Goal: Information Seeking & Learning: Learn about a topic

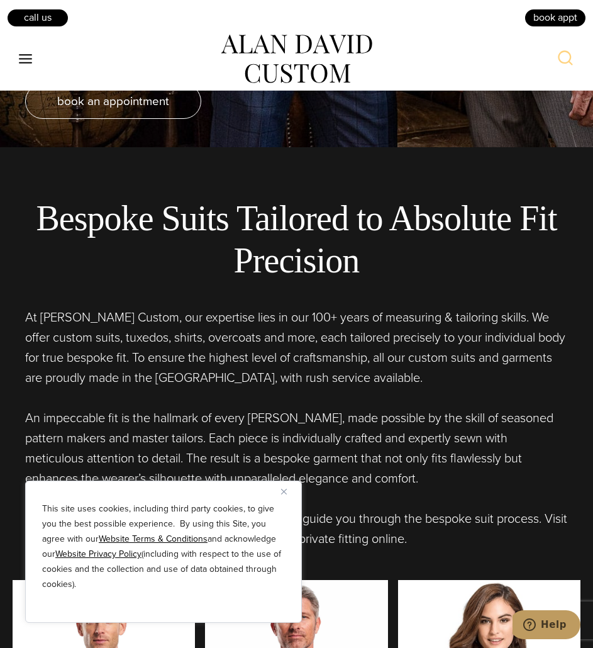
scroll to position [499, 0]
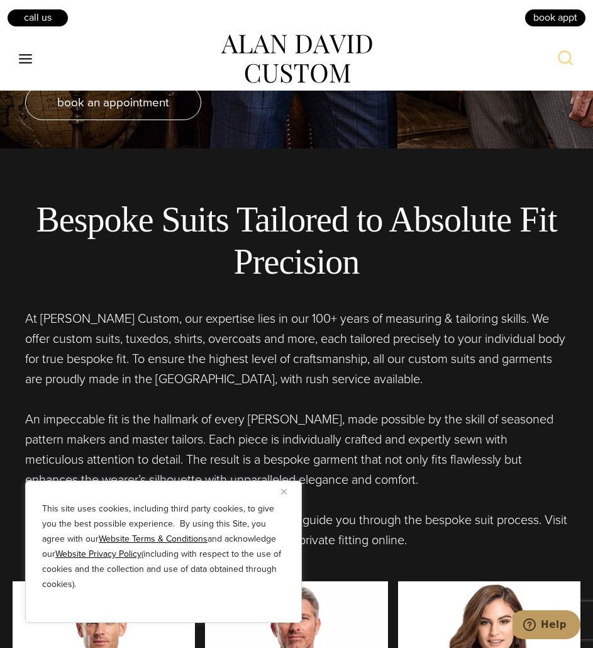
click at [282, 489] on img "Close" at bounding box center [284, 492] width 6 height 6
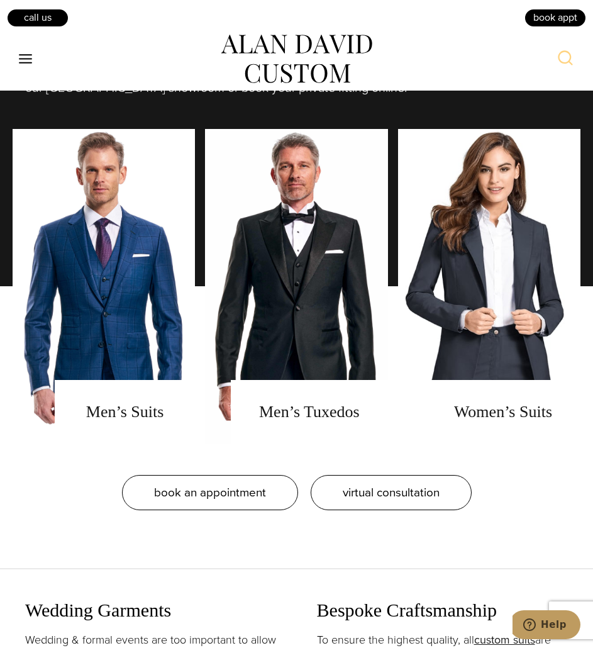
scroll to position [953, 0]
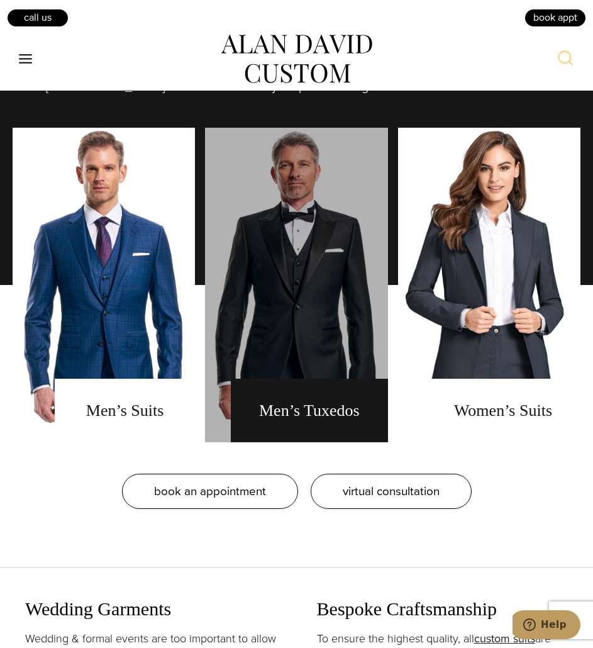
click at [331, 298] on link "men's tuxedos" at bounding box center [296, 285] width 182 height 315
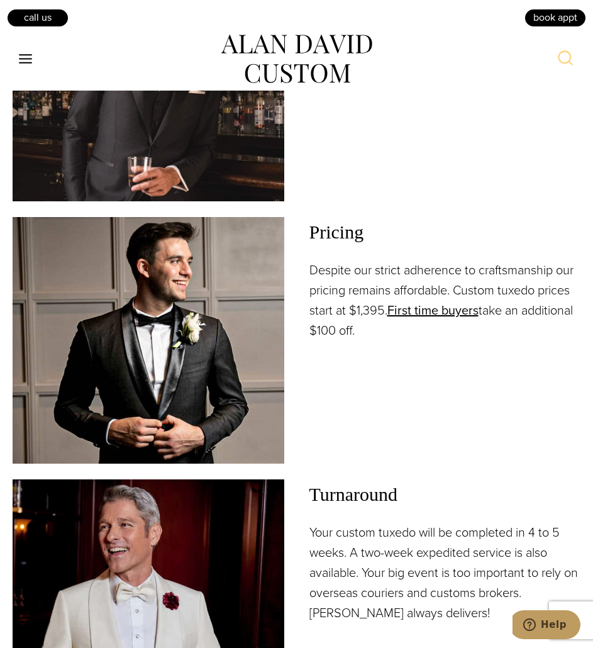
scroll to position [1880, 0]
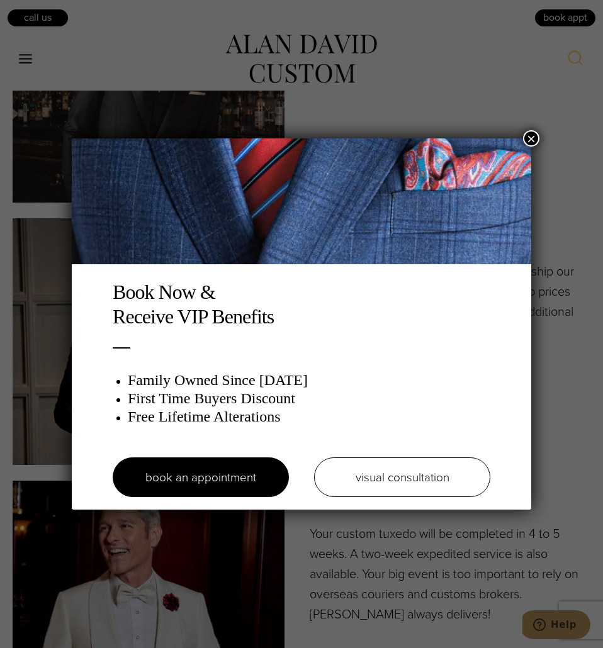
click at [528, 137] on button "×" at bounding box center [531, 138] width 16 height 16
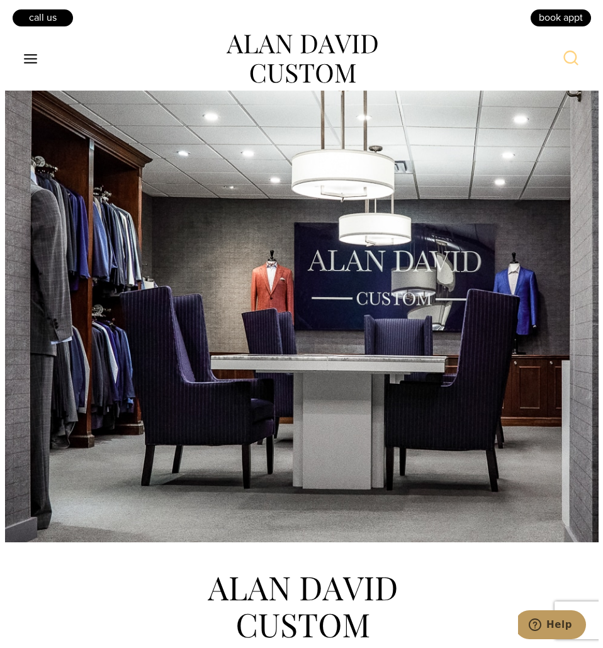
scroll to position [8164, 0]
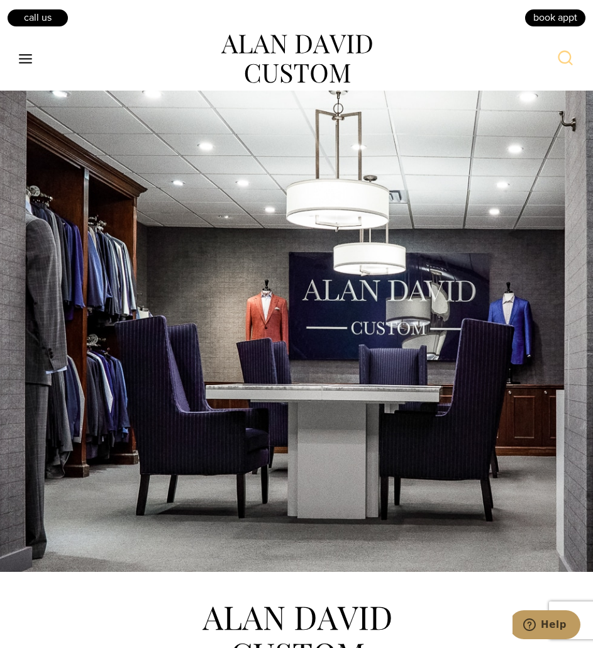
click at [30, 60] on icon "Toggle Menu" at bounding box center [26, 59] width 16 height 16
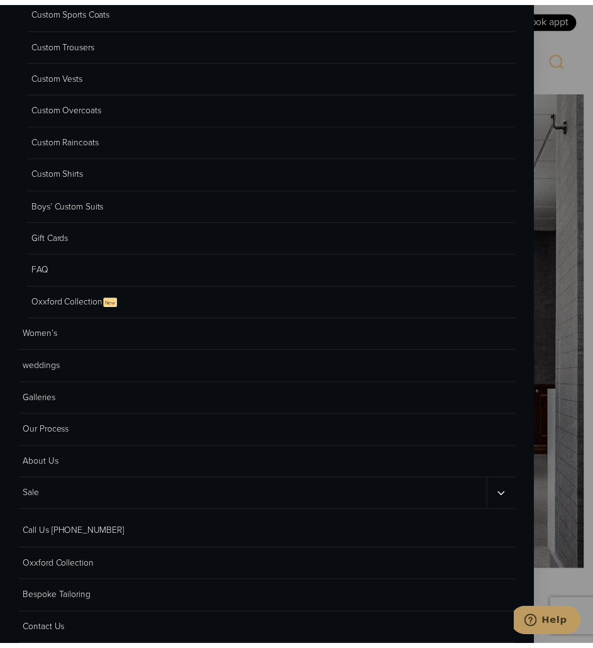
scroll to position [183, 0]
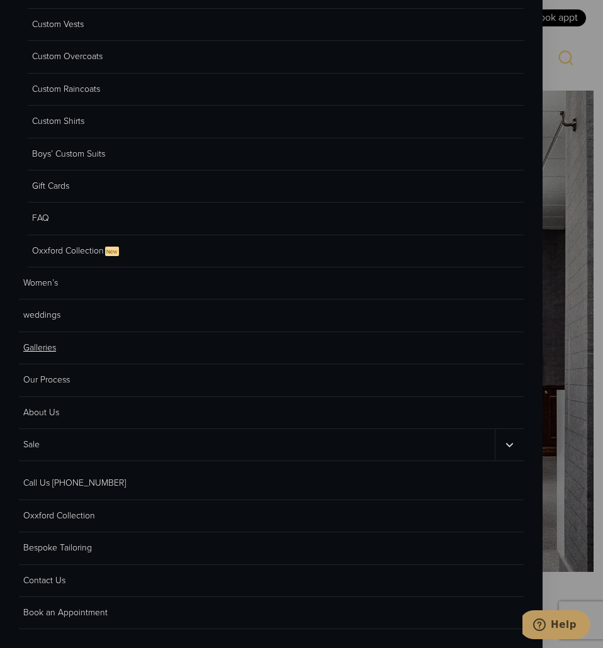
click at [43, 347] on link "Galleries" at bounding box center [271, 348] width 504 height 32
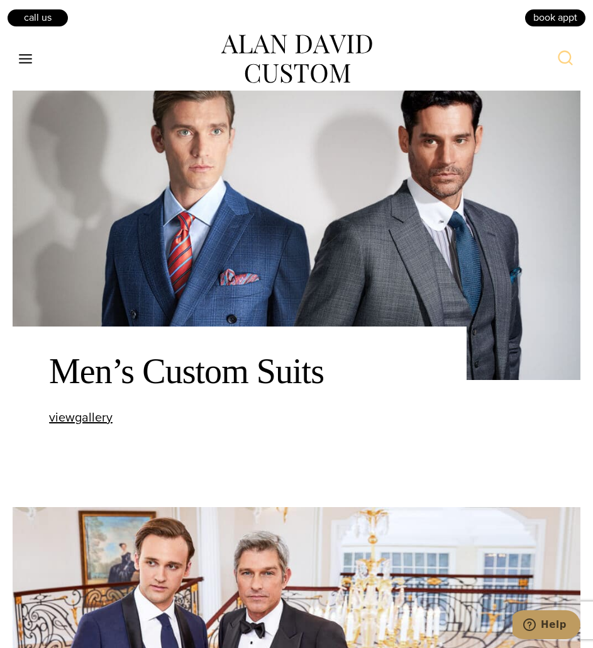
scroll to position [947, 0]
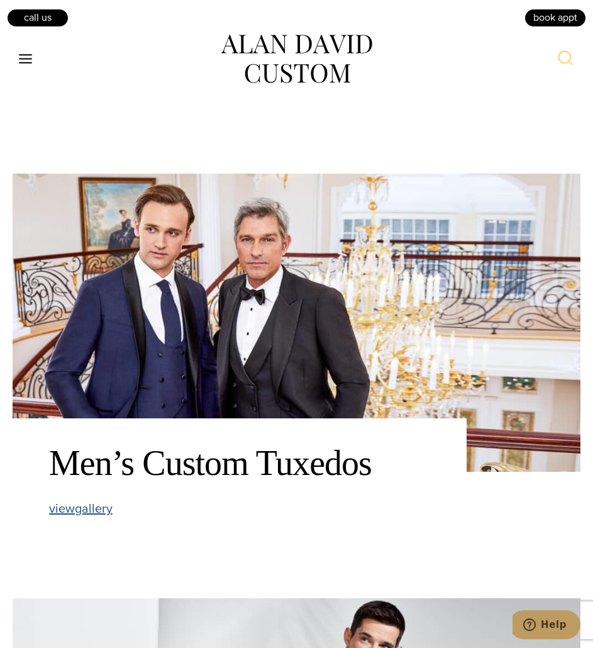
click at [96, 513] on span "view Men’s Custom Tuxedos gallery" at bounding box center [81, 508] width 64 height 19
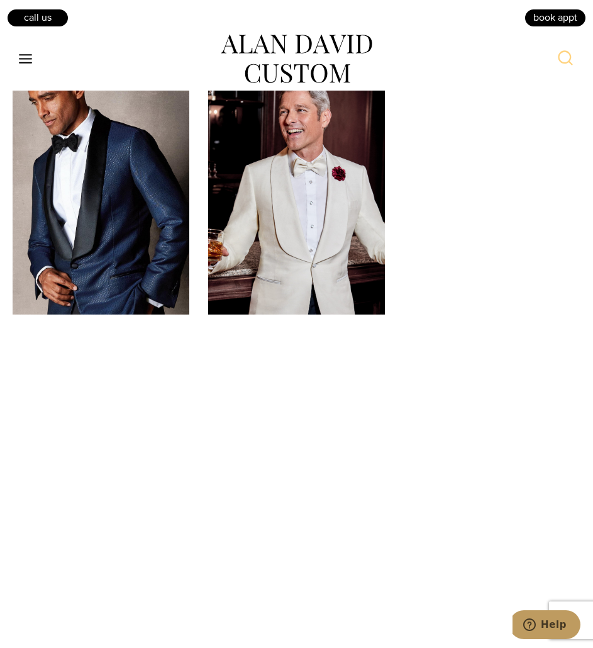
scroll to position [1397, 0]
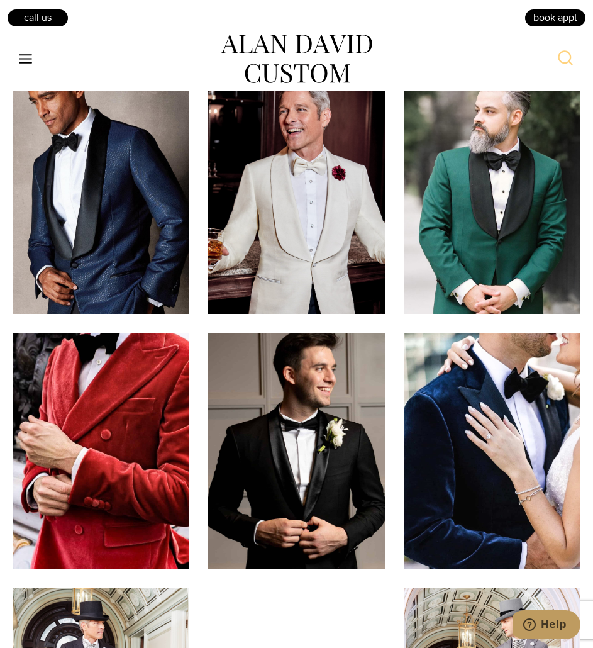
drag, startPoint x: 282, startPoint y: 282, endPoint x: 291, endPoint y: 222, distance: 60.9
click at [291, 222] on img at bounding box center [296, 197] width 177 height 236
click at [306, 182] on img at bounding box center [296, 197] width 177 height 236
click at [291, 192] on img at bounding box center [296, 197] width 177 height 236
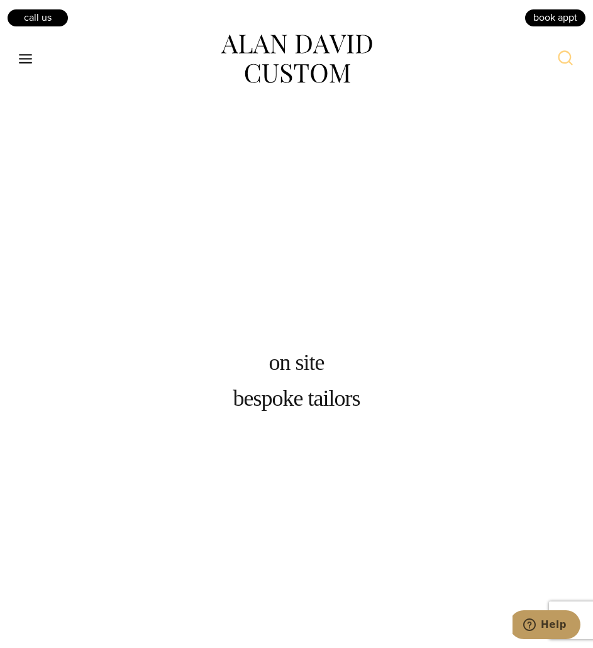
scroll to position [2534, 0]
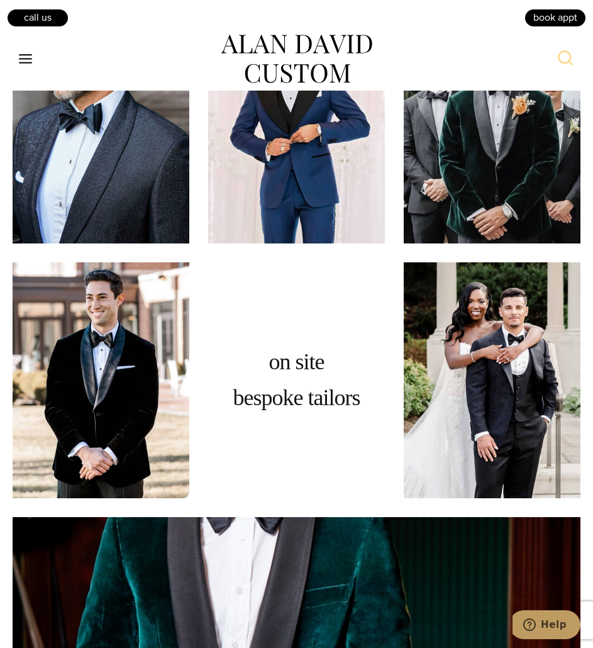
click at [26, 54] on icon "Toggle Menu" at bounding box center [26, 59] width 16 height 16
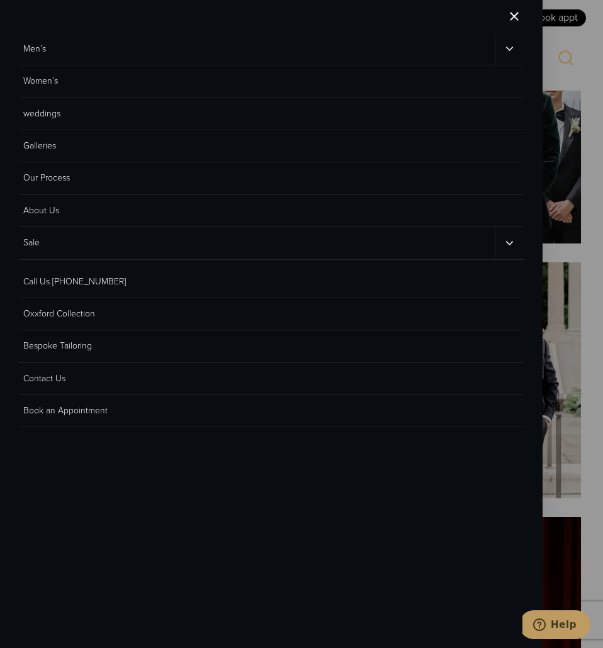
click at [502, 47] on button "Toggle child menu" at bounding box center [509, 48] width 30 height 31
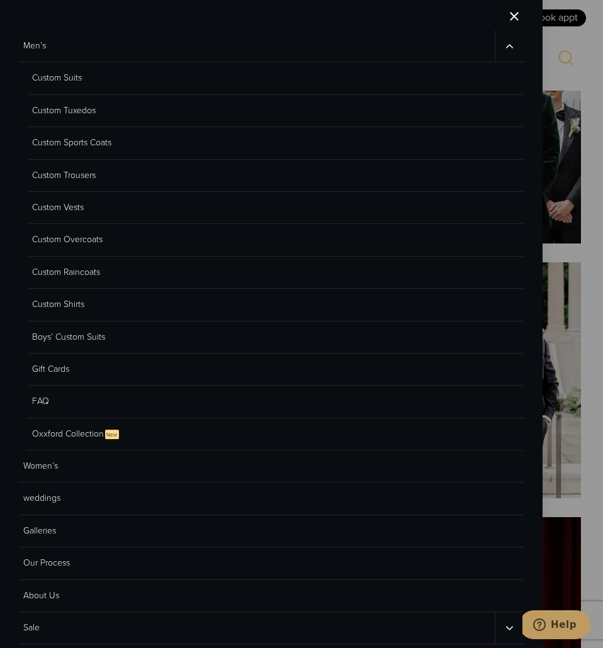
click at [104, 143] on link "Custom Sports Coats" at bounding box center [276, 143] width 496 height 32
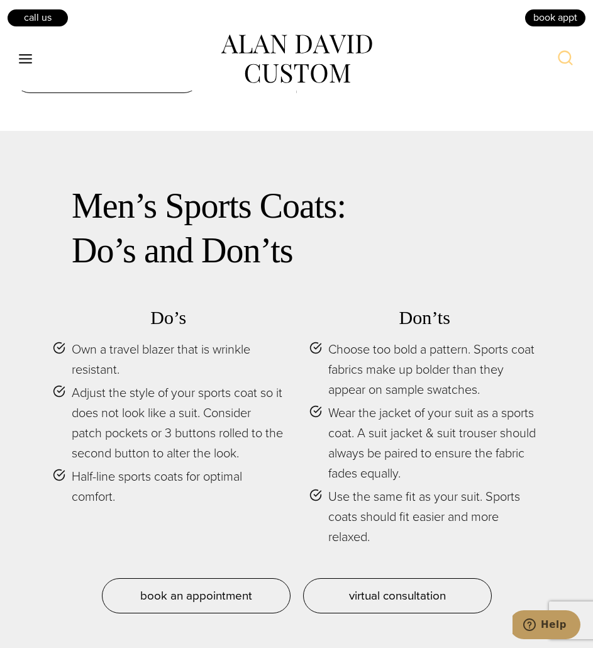
scroll to position [5952, 0]
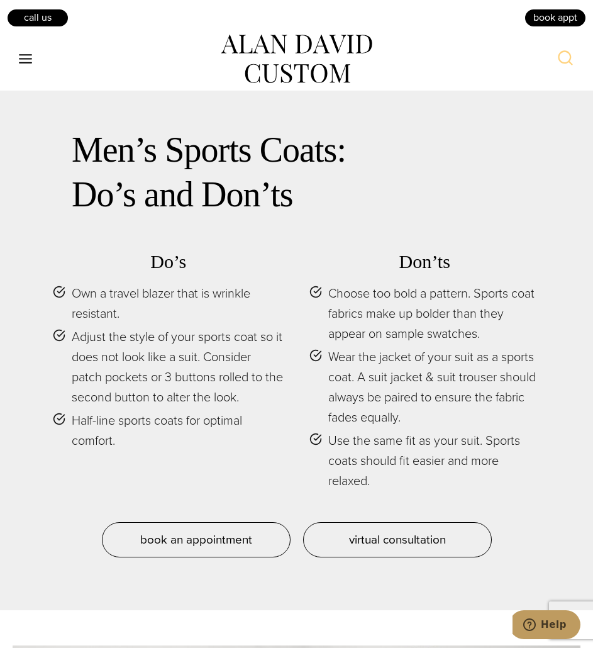
click at [294, 300] on div "Do’s Own a travel blazer that is wrinkle resistant. Adjust the style of your sp…" at bounding box center [296, 378] width 513 height 287
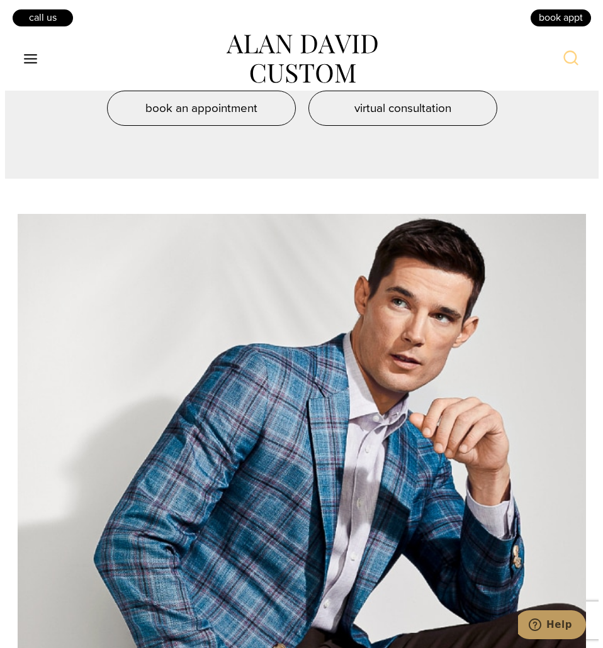
scroll to position [6306, 0]
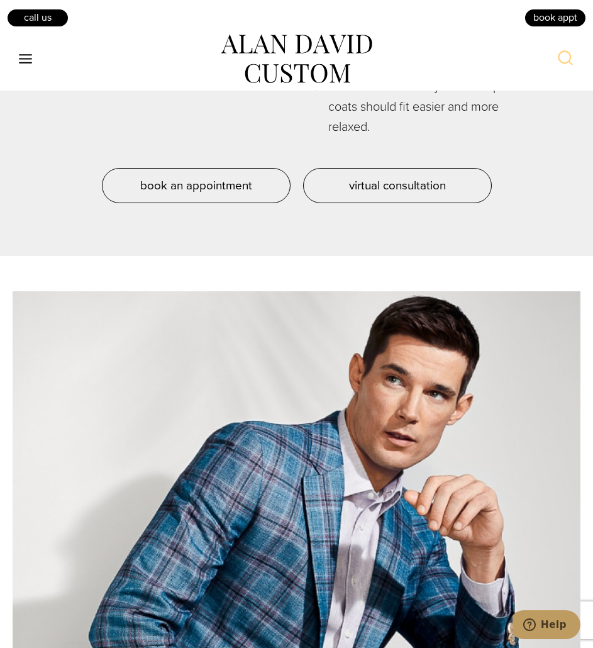
click at [18, 56] on icon "Toggle Menu" at bounding box center [26, 59] width 16 height 16
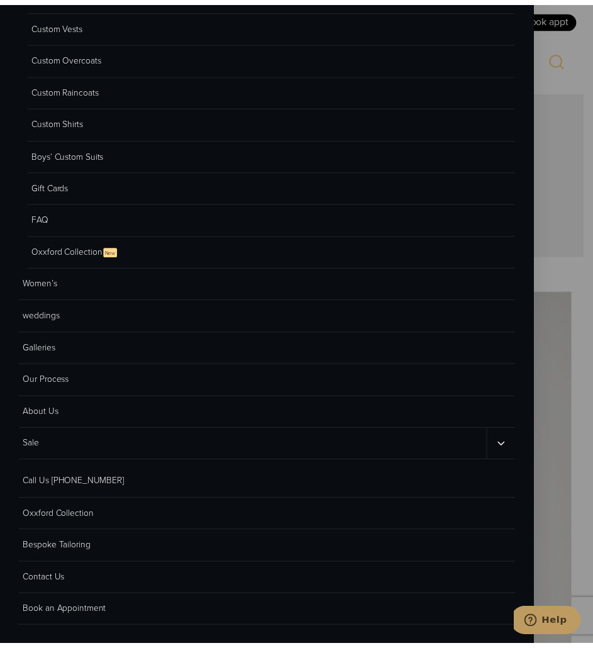
scroll to position [183, 0]
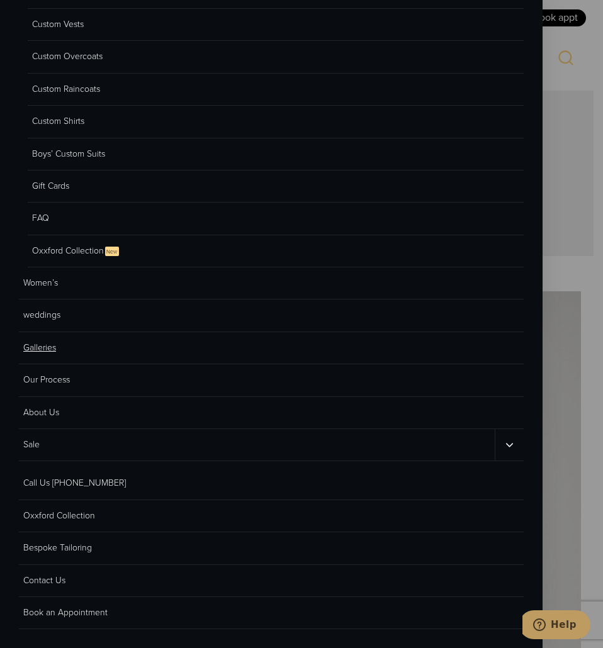
click at [32, 353] on link "Galleries" at bounding box center [271, 348] width 504 height 32
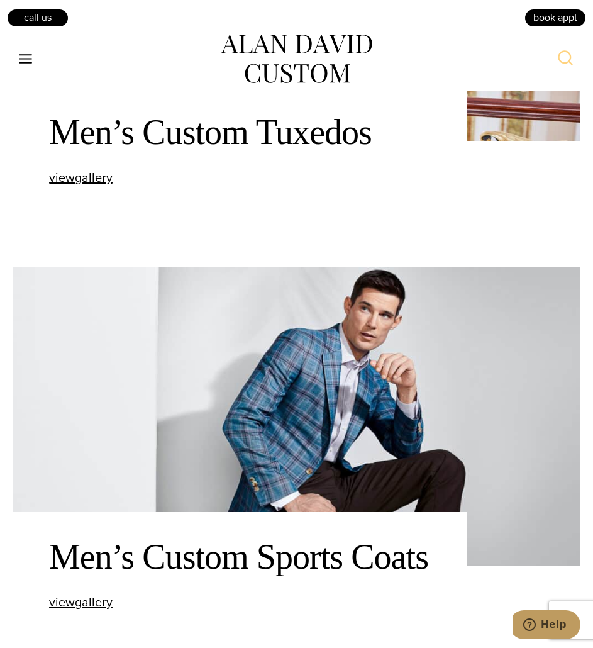
scroll to position [1444, 0]
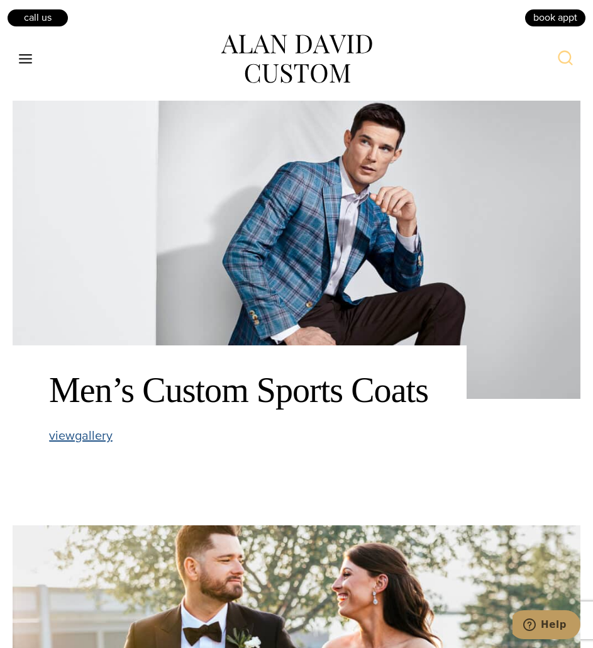
click at [89, 435] on span "view Men’s Custom Sports Coats gallery" at bounding box center [81, 435] width 64 height 19
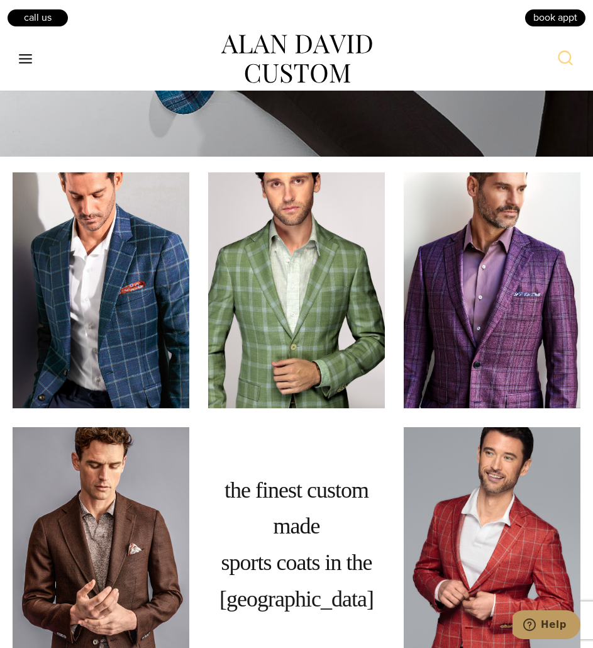
scroll to position [497, 0]
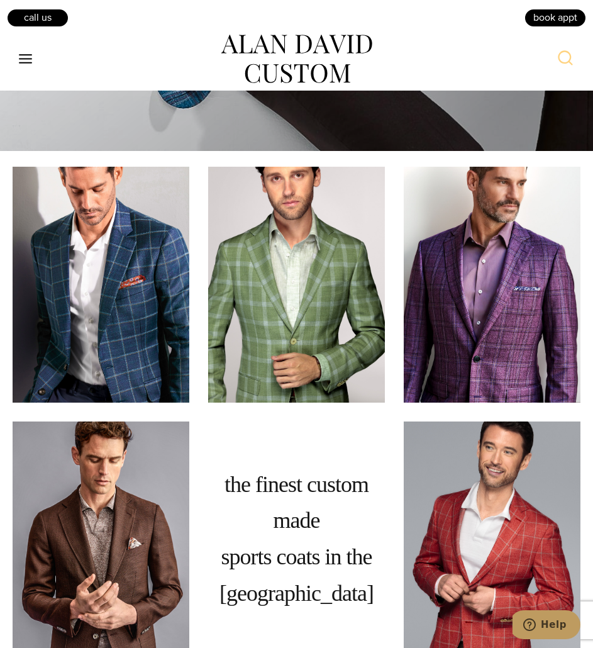
click at [311, 286] on img at bounding box center [296, 285] width 177 height 236
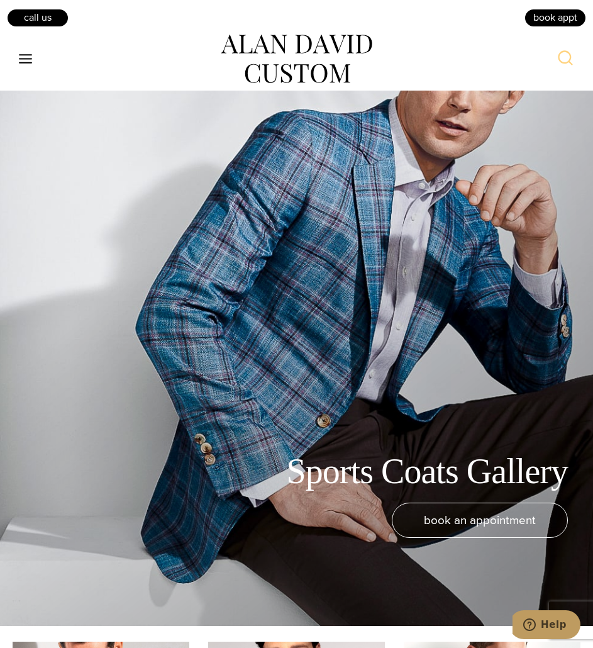
scroll to position [0, 0]
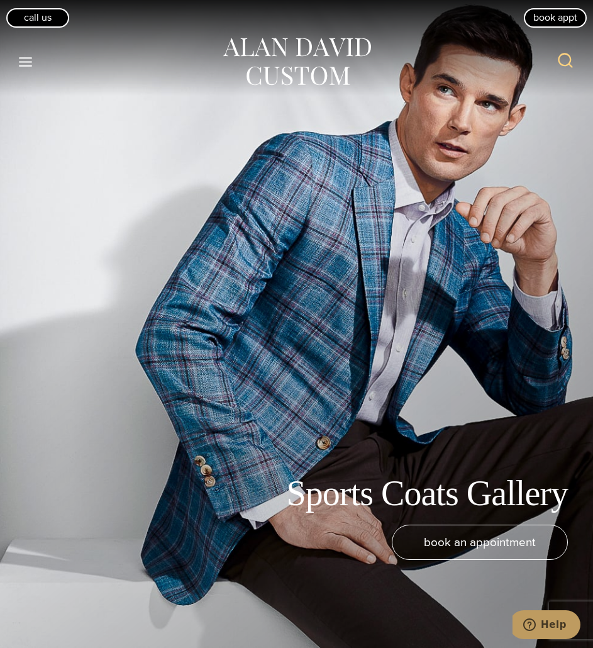
click at [282, 48] on img at bounding box center [296, 62] width 151 height 56
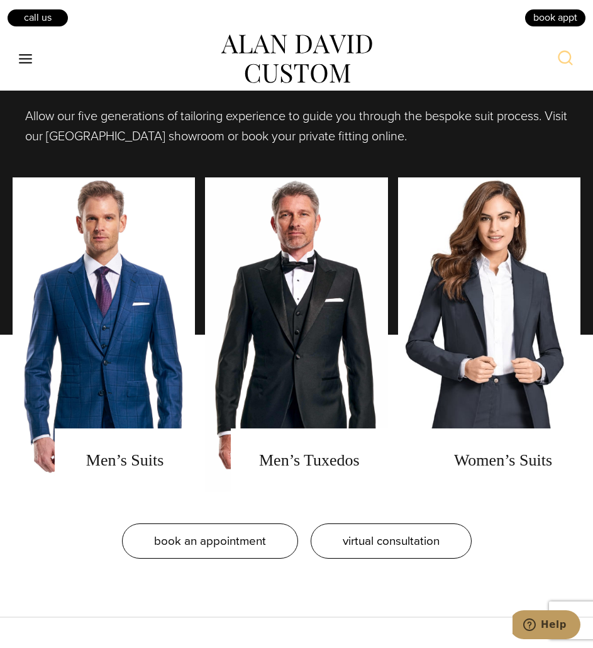
scroll to position [903, 0]
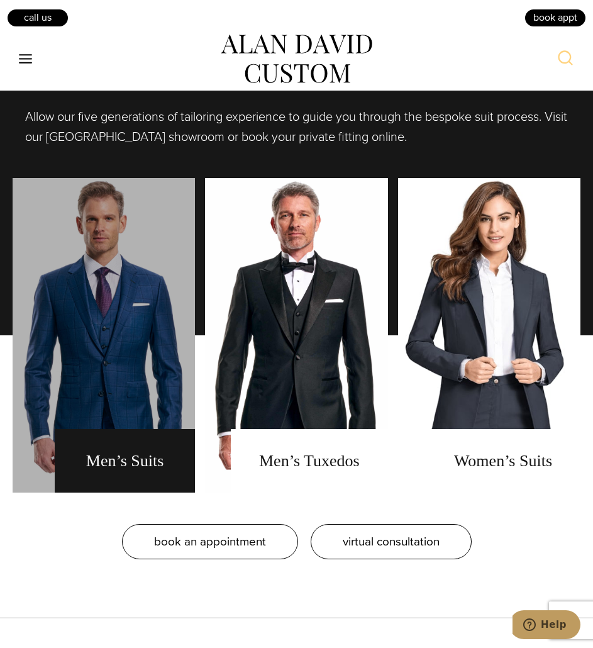
click at [140, 302] on link "men's suits" at bounding box center [104, 335] width 182 height 315
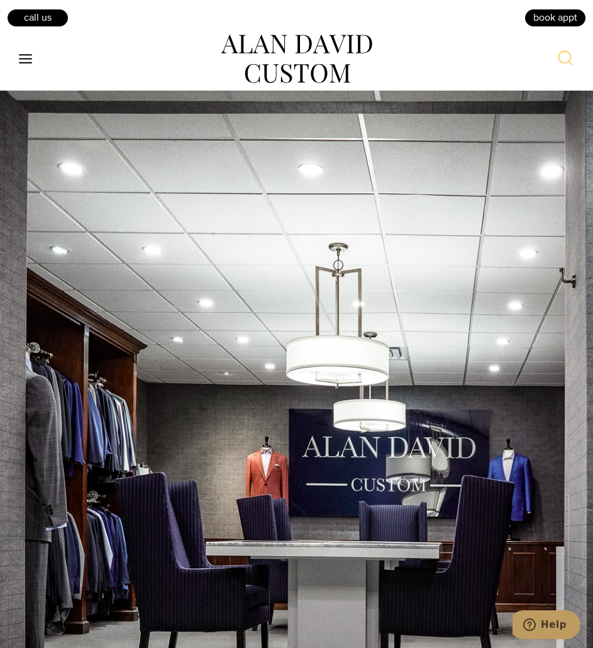
scroll to position [7030, 0]
